Goal: Task Accomplishment & Management: Manage account settings

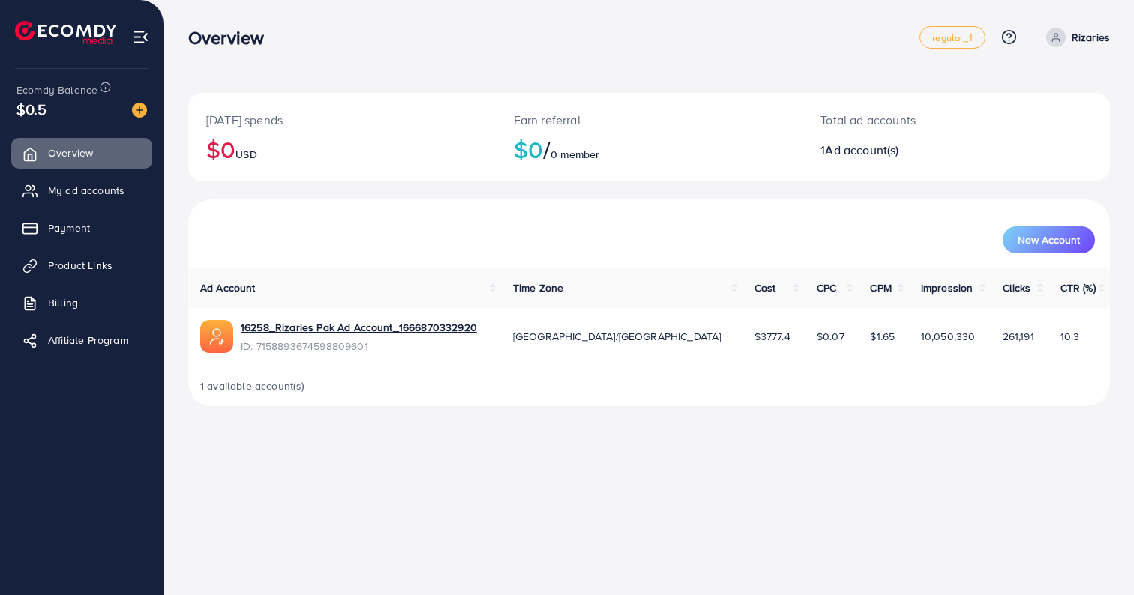
click at [1075, 35] on p "Rizaries" at bounding box center [1091, 37] width 38 height 18
click at [881, 68] on div "[DATE] spends $0 USD Earn referral $0 / 0 member Total ad accounts 1 Ad account…" at bounding box center [649, 215] width 970 height 430
click at [1060, 40] on icon at bounding box center [1056, 37] width 10 height 10
click at [74, 233] on span "Payment" at bounding box center [73, 227] width 42 height 15
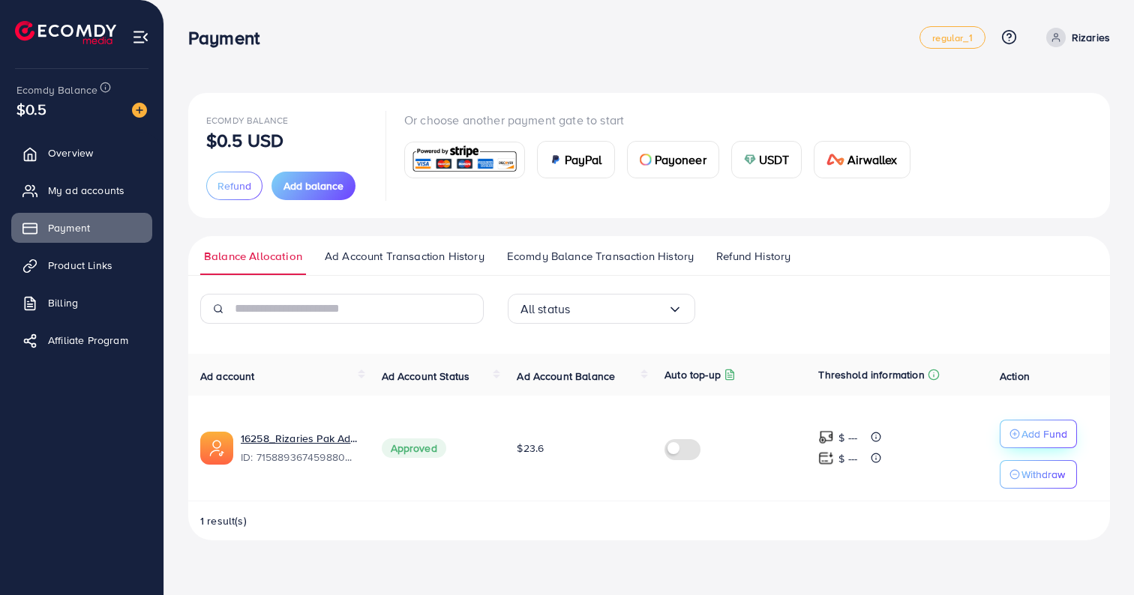
click at [1007, 429] on button "Add Fund" at bounding box center [1038, 434] width 77 height 28
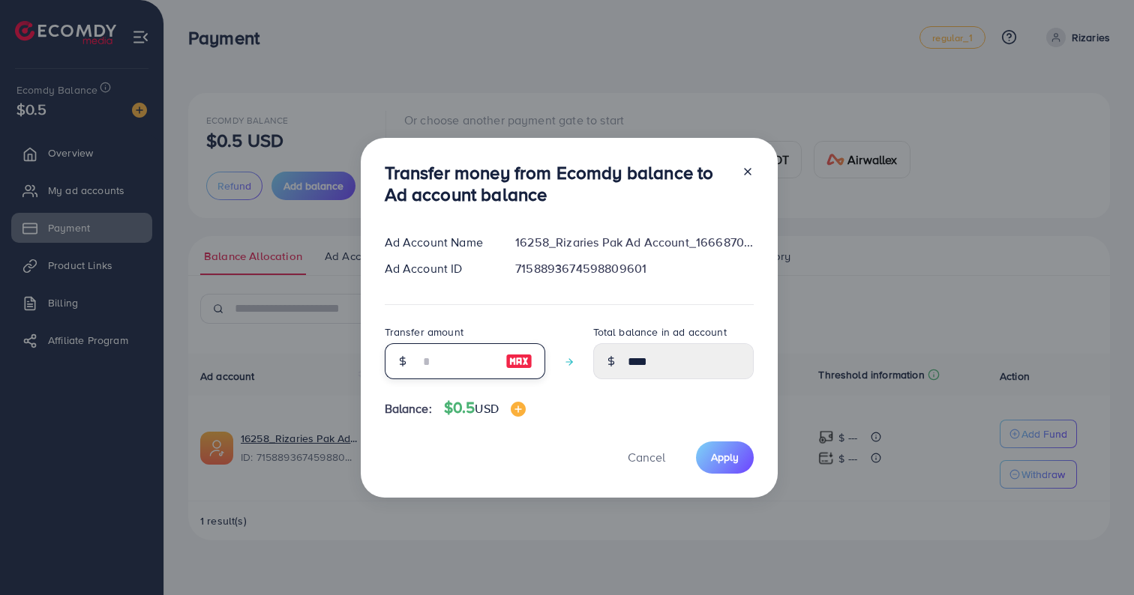
click at [458, 362] on input "number" at bounding box center [456, 361] width 75 height 36
click at [741, 172] on div at bounding box center [742, 186] width 24 height 49
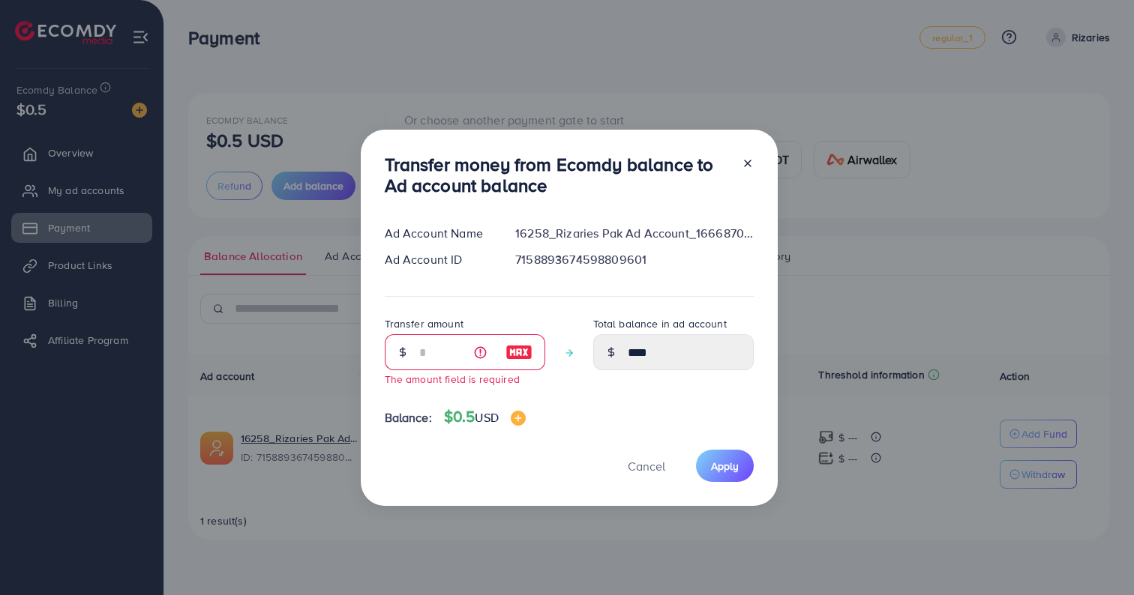
click at [742, 161] on icon at bounding box center [748, 163] width 12 height 12
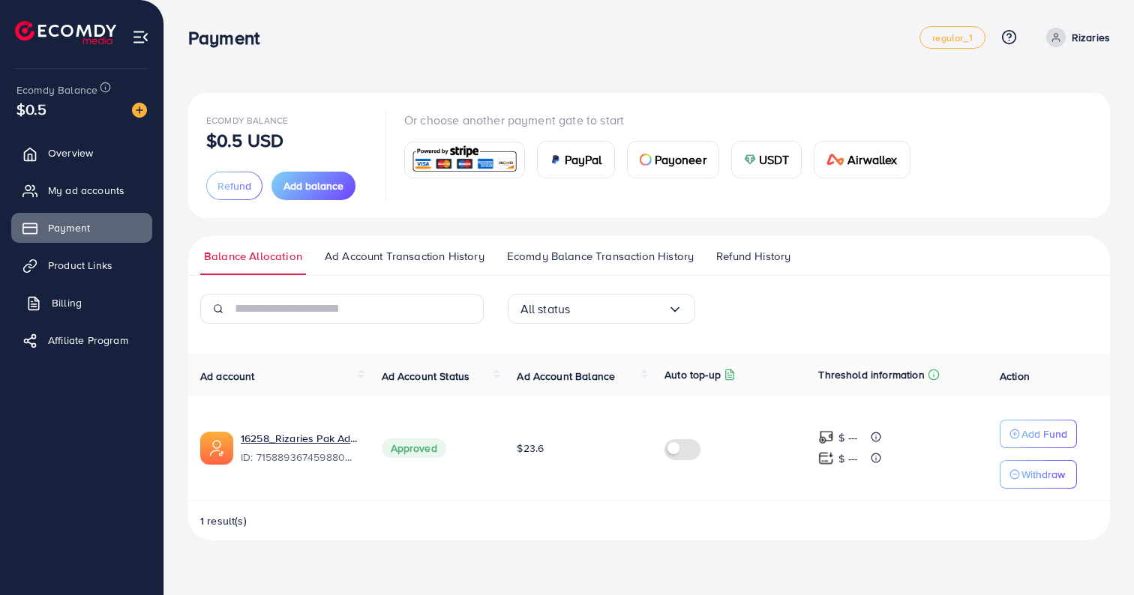
click at [75, 304] on span "Billing" at bounding box center [67, 302] width 30 height 15
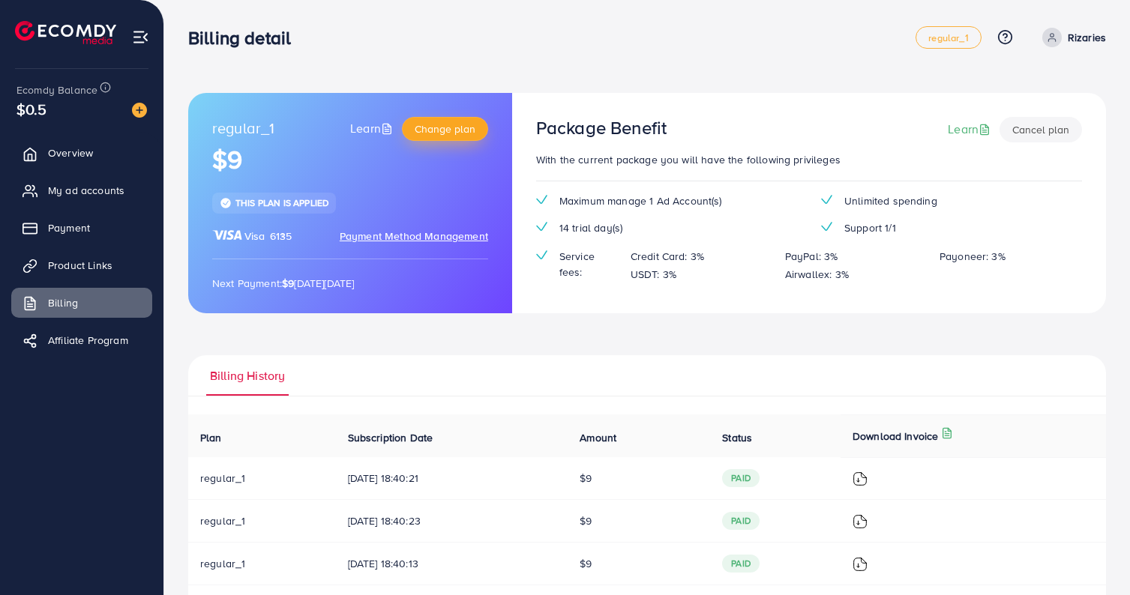
click at [463, 122] on span "Change plan" at bounding box center [445, 128] width 61 height 15
